Goal: Information Seeking & Learning: Learn about a topic

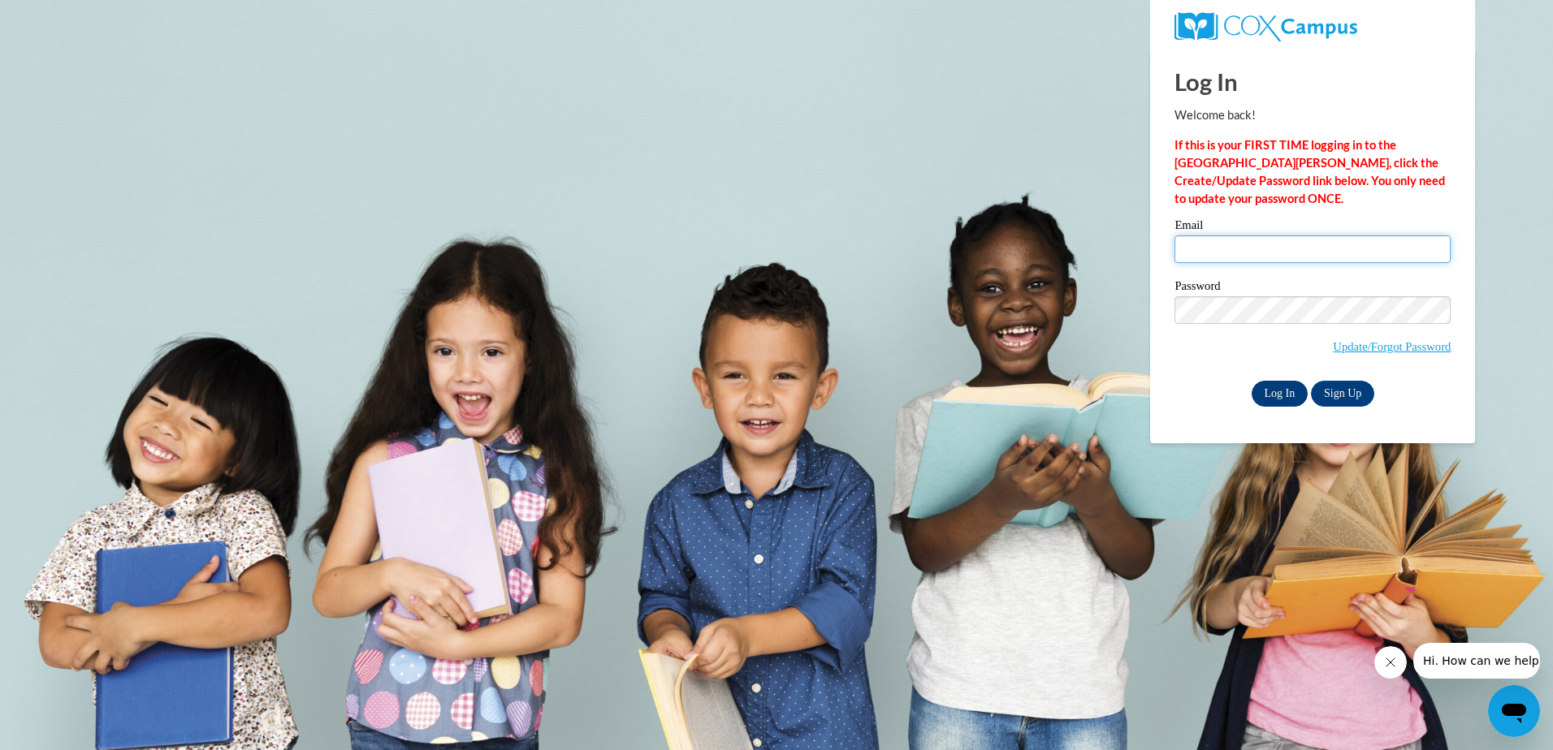
type input "[EMAIL_ADDRESS][DOMAIN_NAME]"
click at [1274, 390] on input "Log In" at bounding box center [1279, 394] width 57 height 26
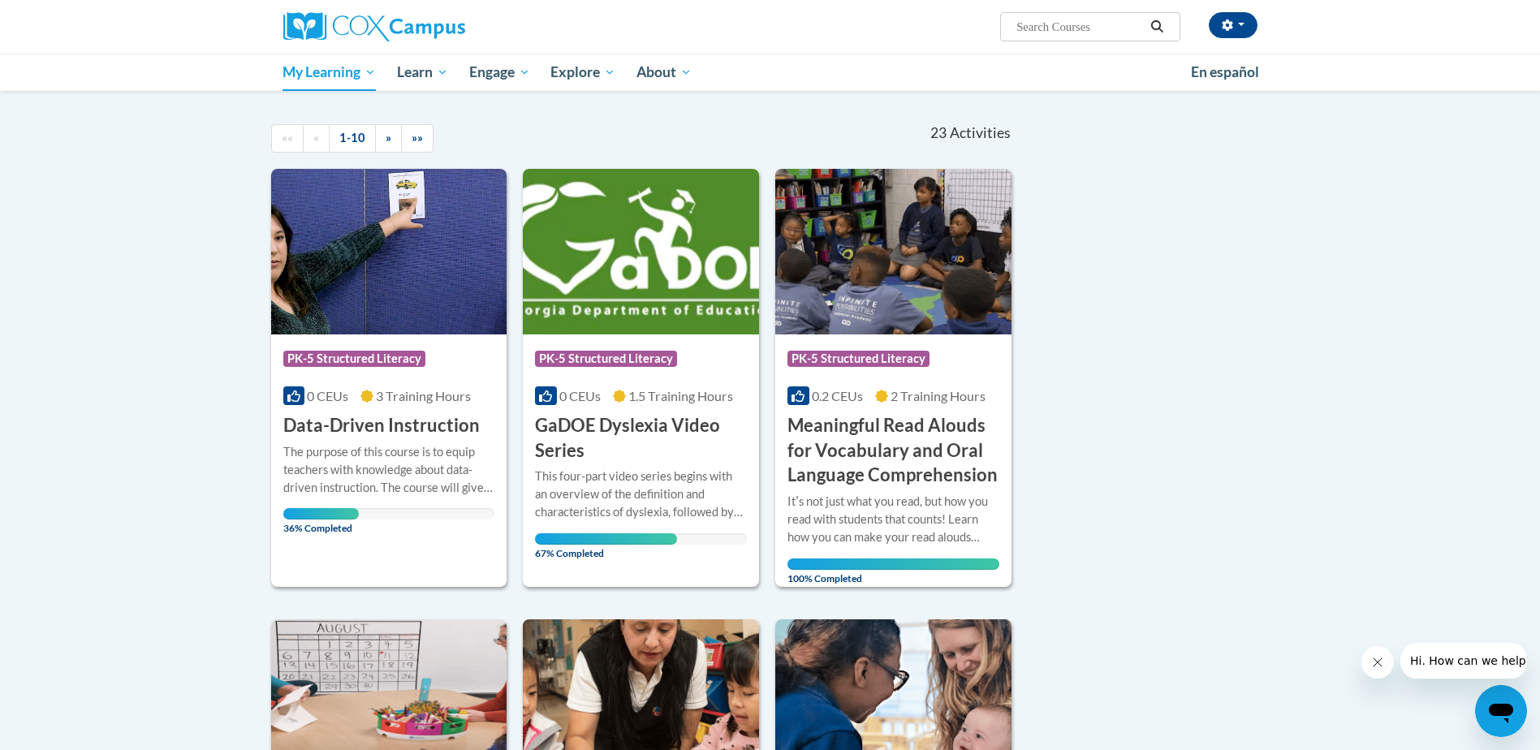
scroll to position [162, 0]
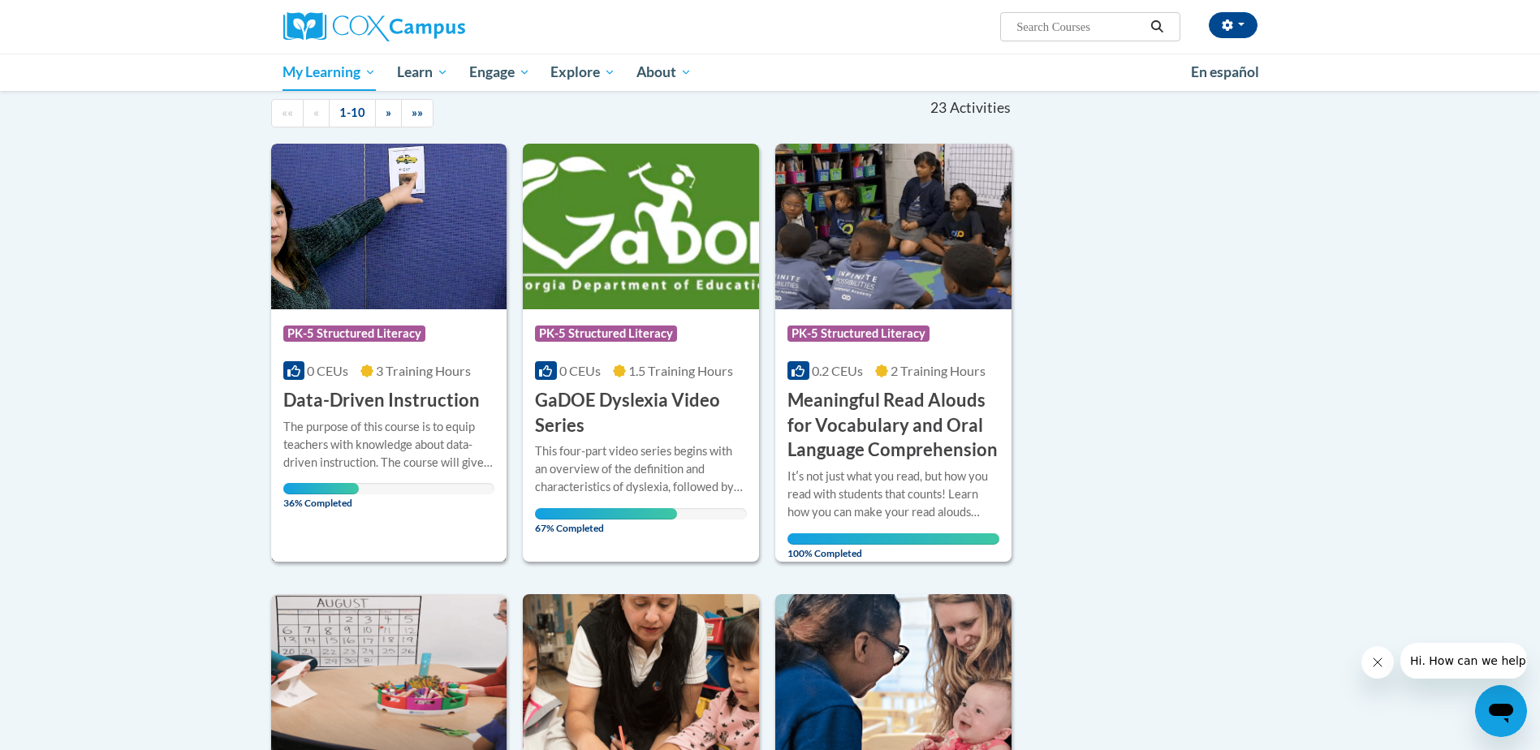
click at [415, 421] on div "The purpose of this course is to equip teachers with knowledge about data-drive…" at bounding box center [389, 445] width 212 height 54
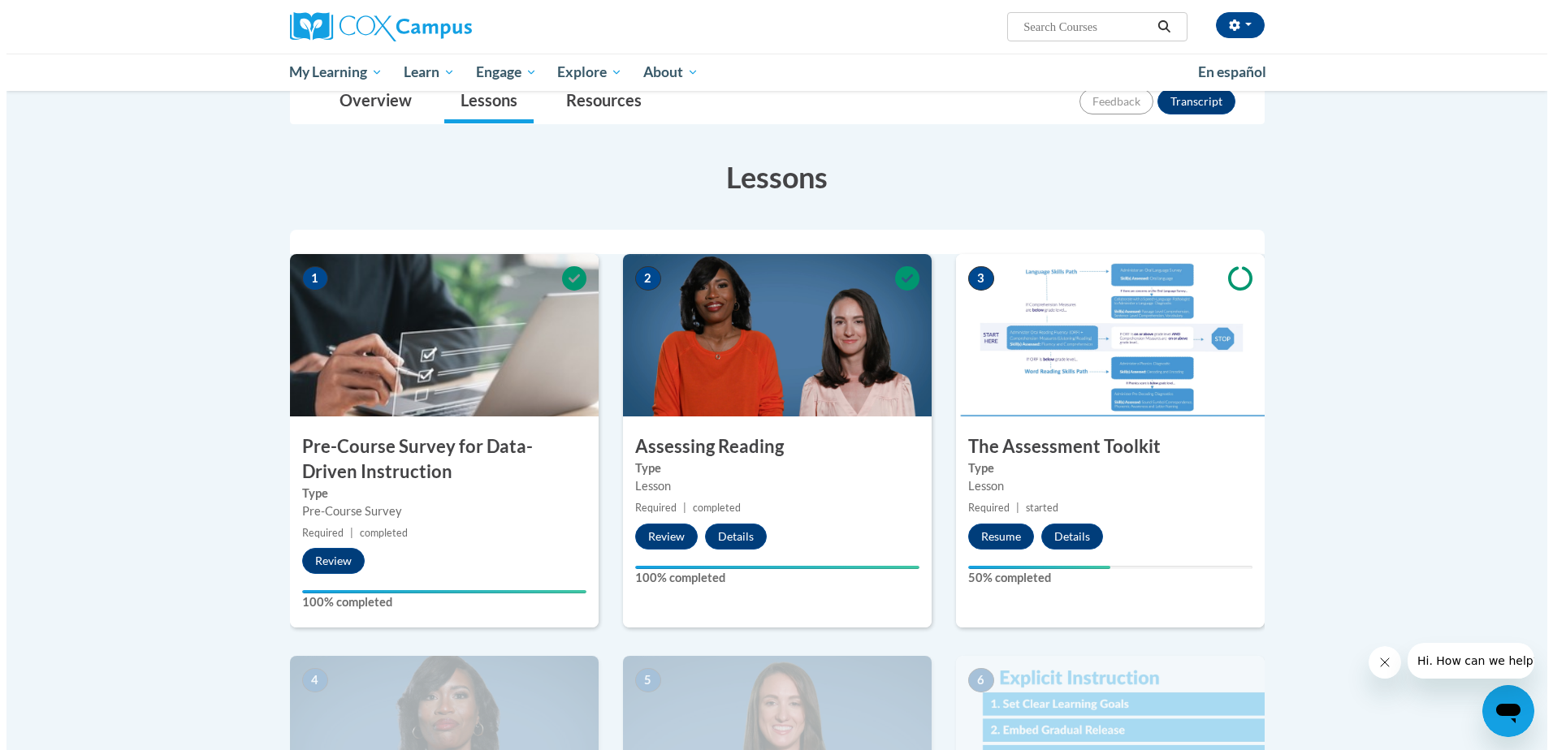
scroll to position [244, 0]
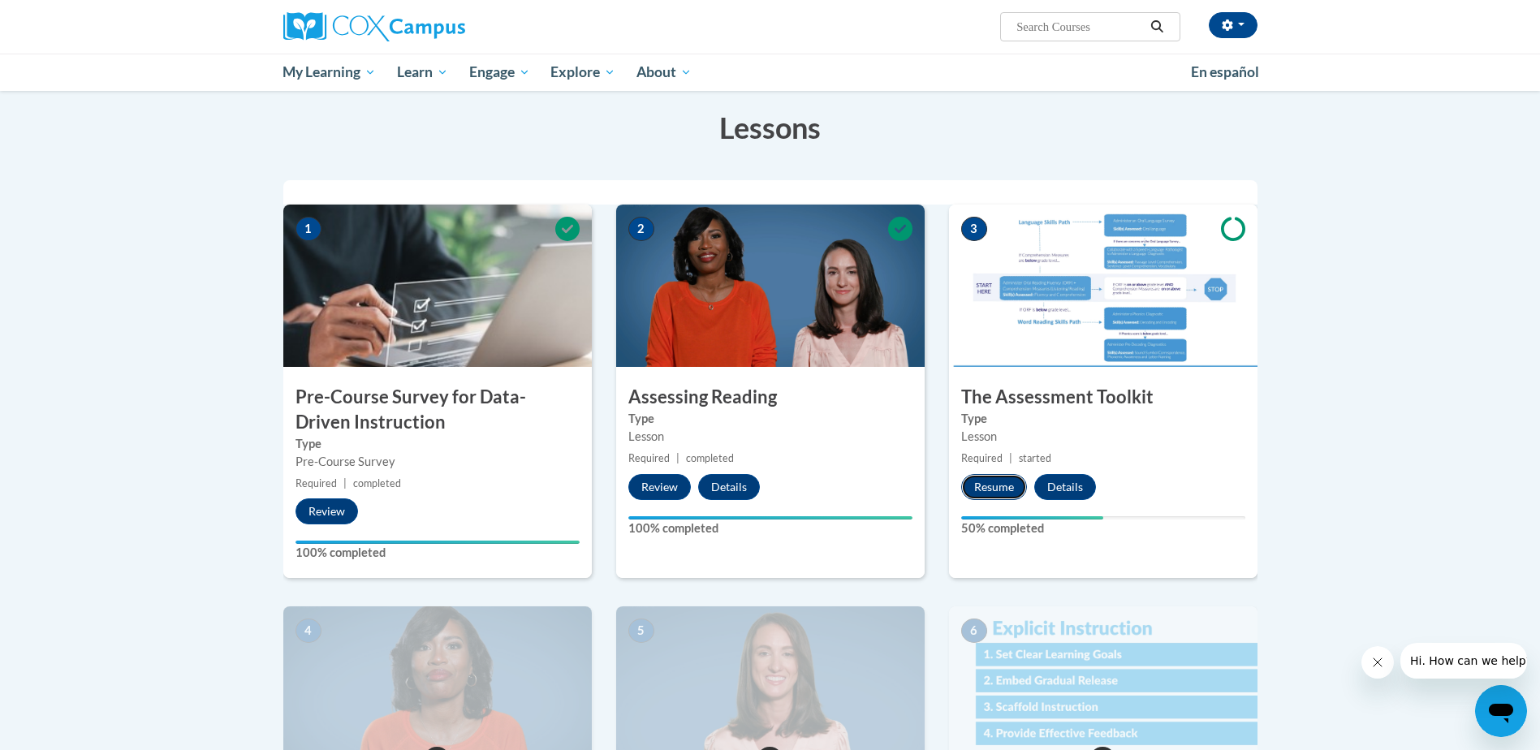
click at [995, 490] on button "Resume" at bounding box center [994, 487] width 66 height 26
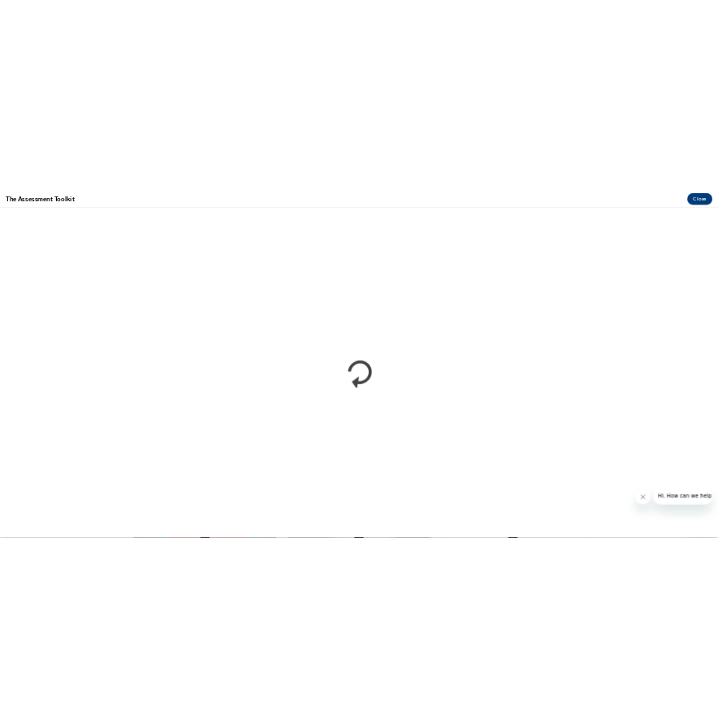
scroll to position [240, 0]
